Goal: Transaction & Acquisition: Subscribe to service/newsletter

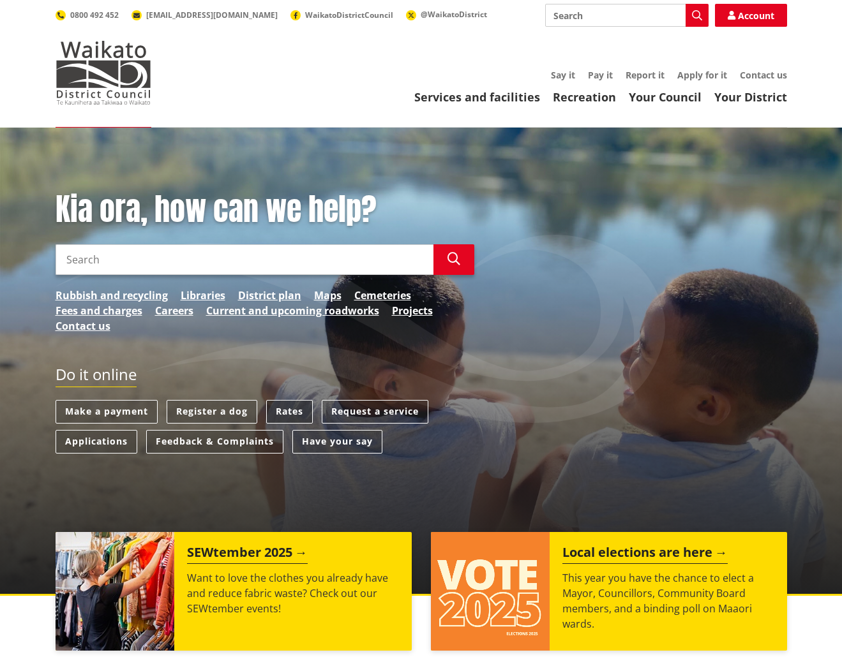
click at [286, 412] on link "Rates" at bounding box center [289, 412] width 47 height 24
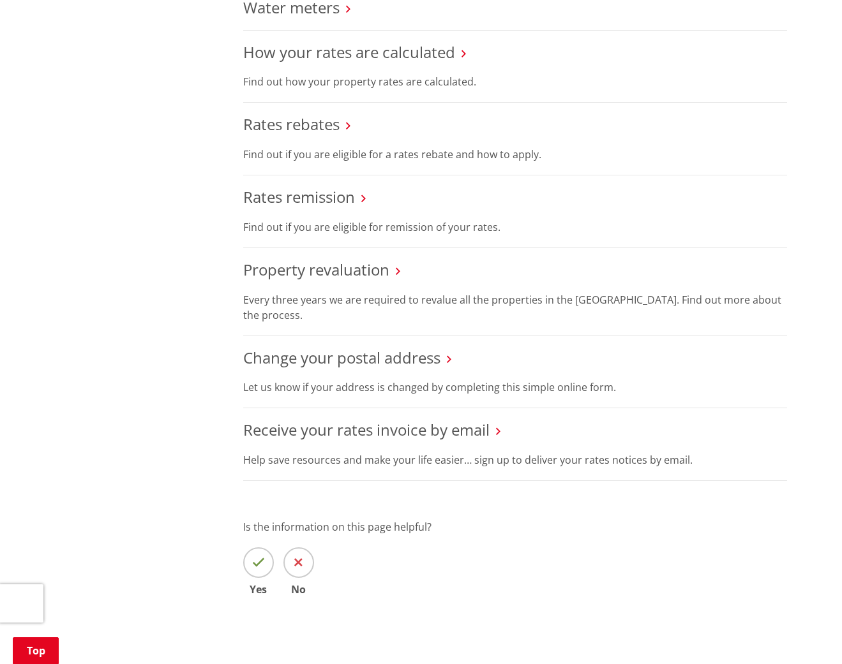
scroll to position [678, 0]
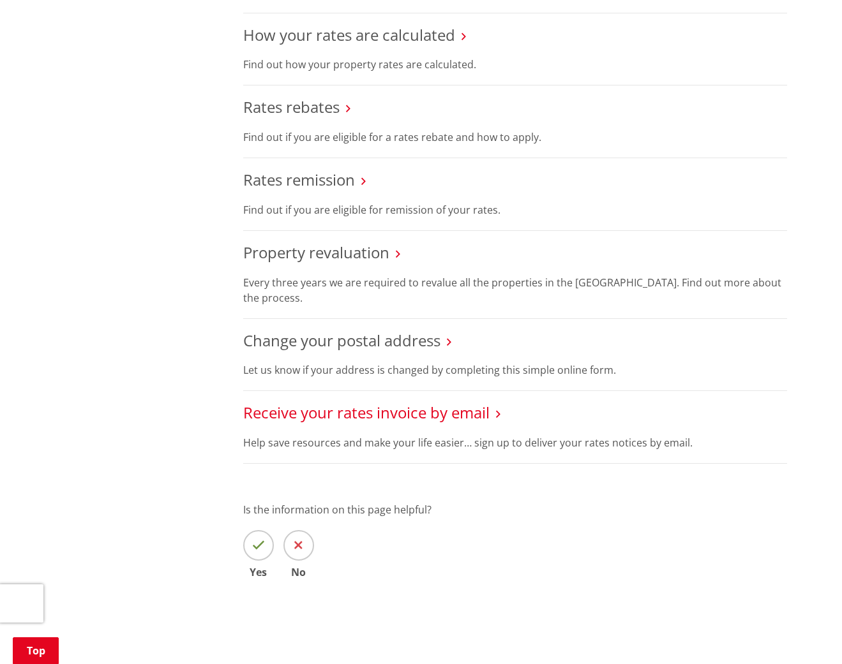
click at [353, 407] on link "Receive your rates invoice by email" at bounding box center [366, 412] width 246 height 21
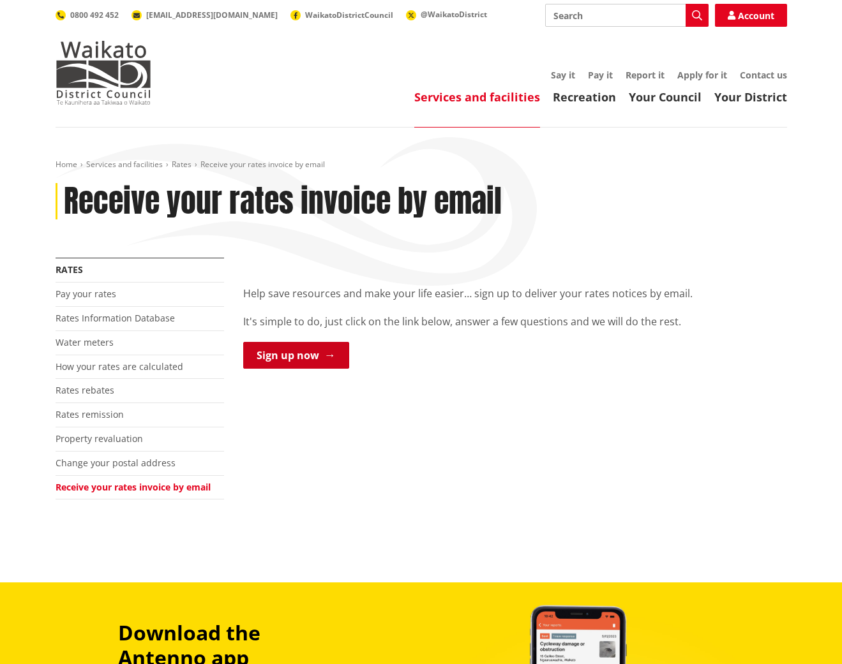
click at [317, 359] on link "Sign up now" at bounding box center [296, 355] width 106 height 27
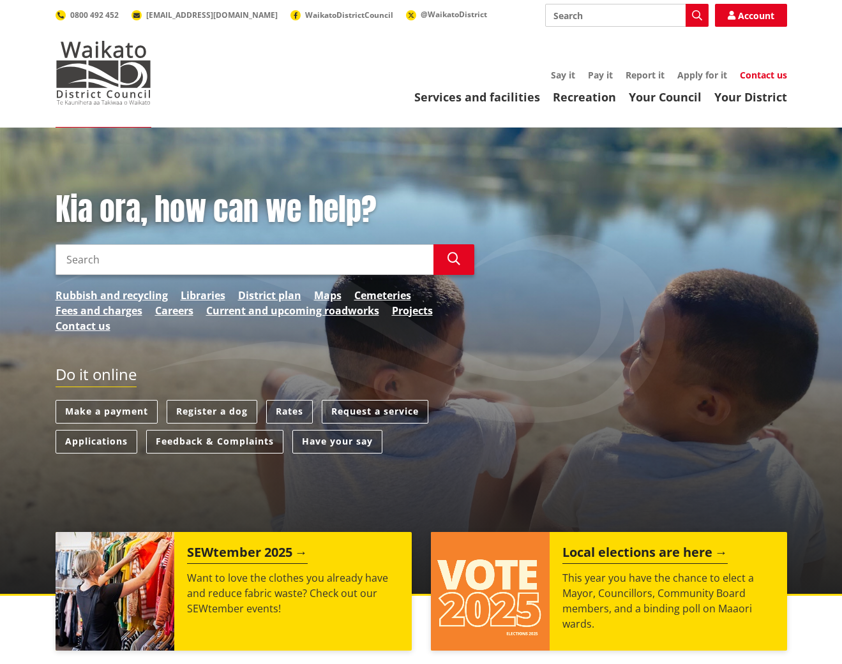
click at [760, 71] on link "Contact us" at bounding box center [763, 75] width 47 height 12
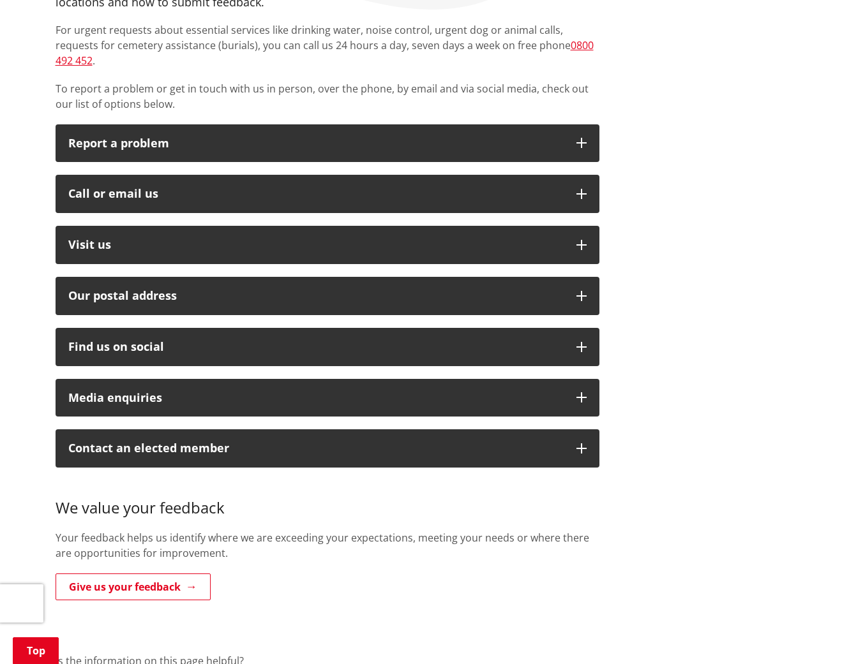
scroll to position [279, 0]
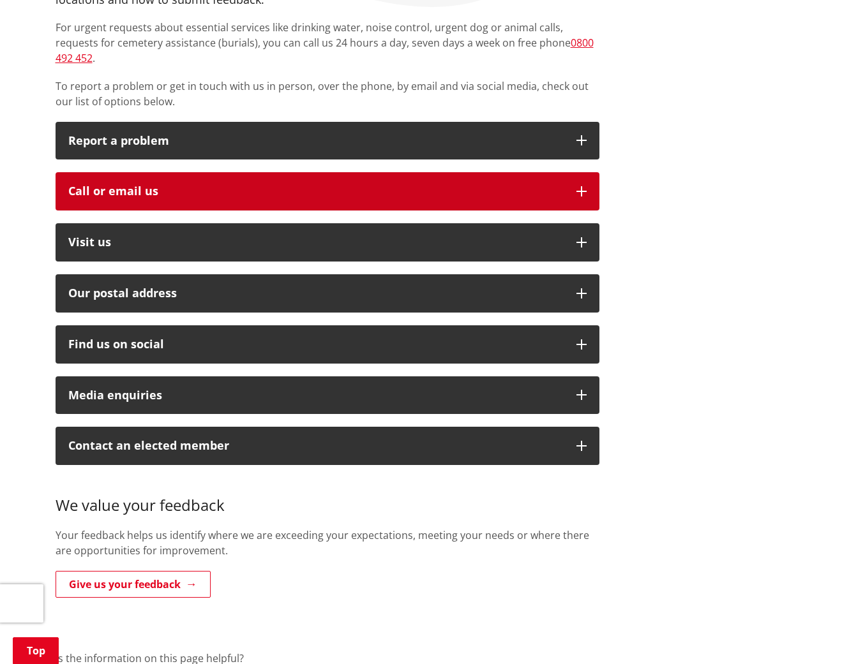
click at [177, 185] on div "Call or email us" at bounding box center [315, 191] width 495 height 13
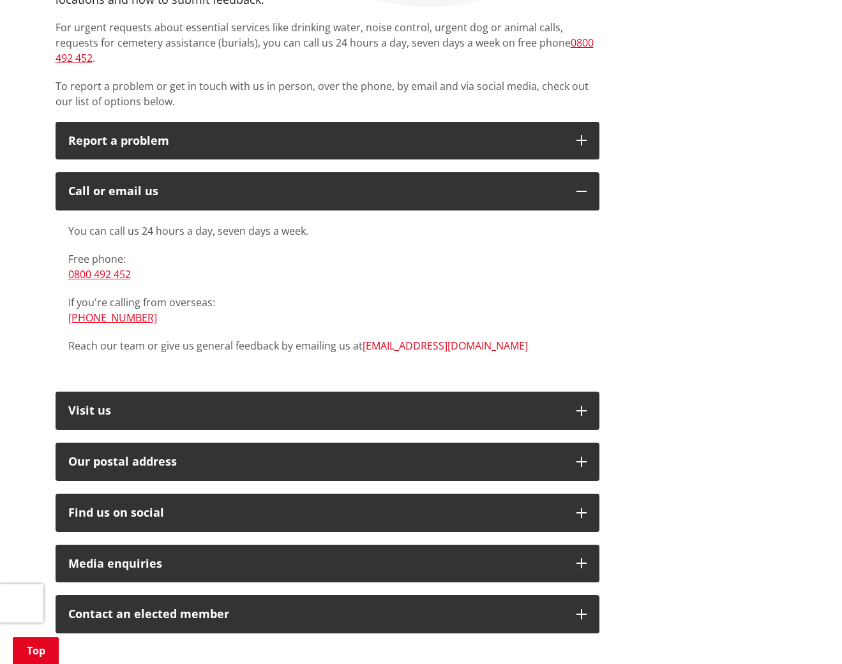
click at [390, 339] on link "[EMAIL_ADDRESS][DOMAIN_NAME]" at bounding box center [445, 346] width 165 height 14
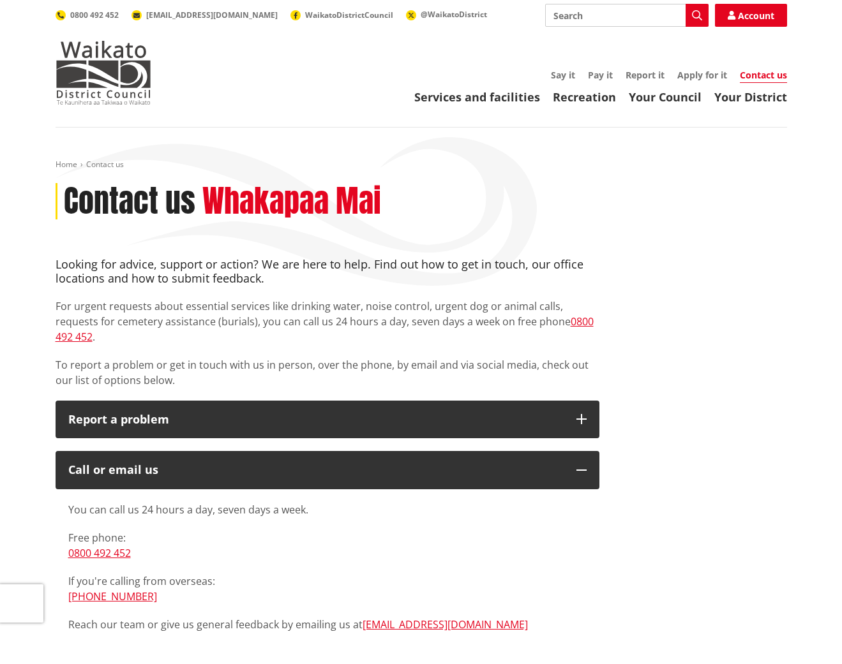
scroll to position [0, 0]
click at [743, 18] on link "Account" at bounding box center [751, 15] width 72 height 23
